Goal: Find specific page/section

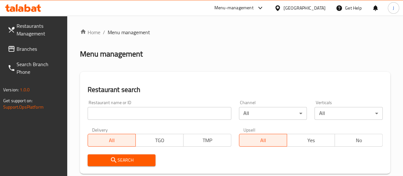
click at [113, 115] on input "search" at bounding box center [160, 113] width 144 height 13
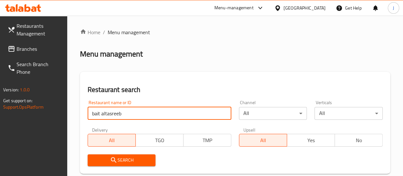
click button "Search" at bounding box center [122, 160] width 68 height 12
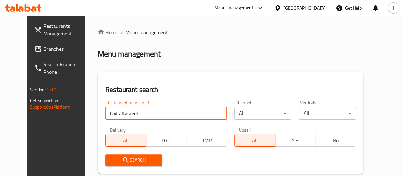
scroll to position [92, 0]
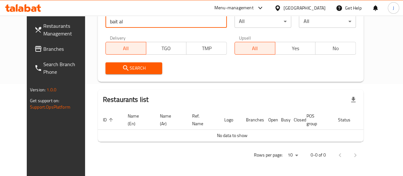
type input "bait al"
click button "Search" at bounding box center [133, 68] width 57 height 12
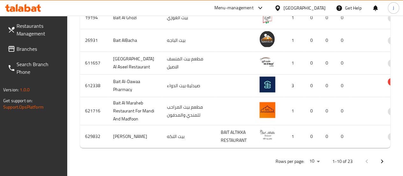
scroll to position [369, 0]
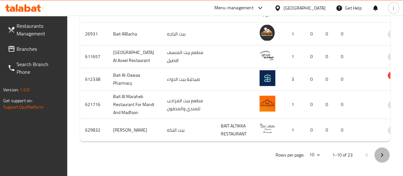
click at [385, 156] on icon "Next page" at bounding box center [382, 155] width 8 height 8
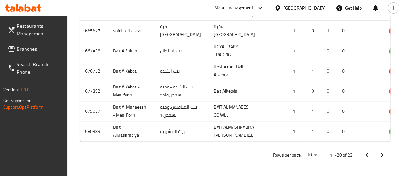
scroll to position [356, 0]
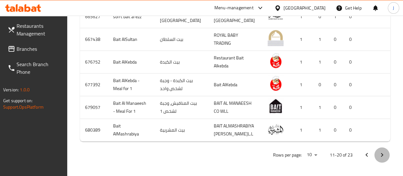
click at [383, 154] on icon "Next page" at bounding box center [382, 155] width 8 height 8
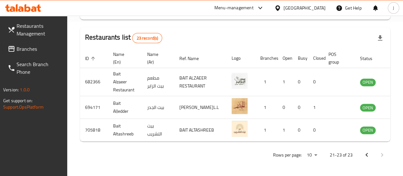
scroll to position [0, 6]
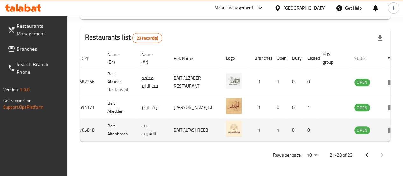
click at [383, 125] on td "enhanced table" at bounding box center [394, 130] width 22 height 23
click at [392, 129] on icon "enhanced table" at bounding box center [393, 130] width 2 height 3
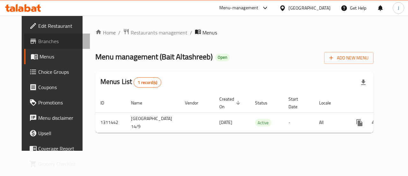
click at [38, 45] on link "Branches" at bounding box center [57, 40] width 66 height 15
